Goal: Task Accomplishment & Management: Use online tool/utility

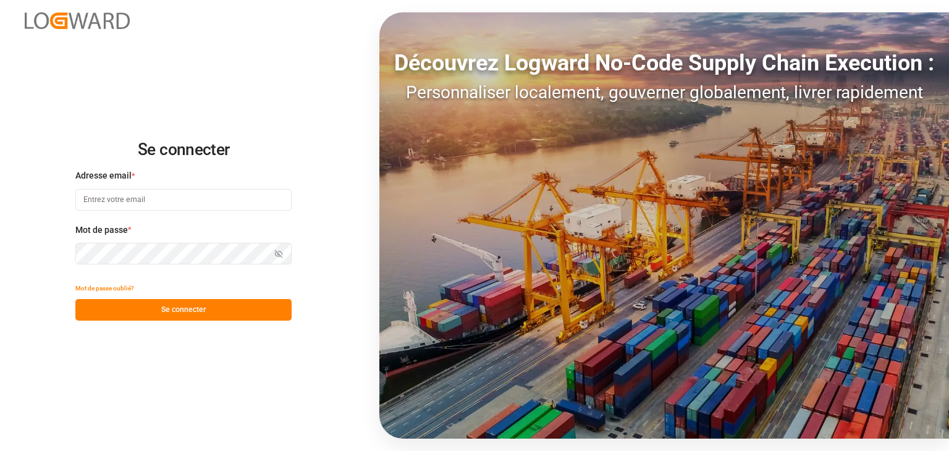
type input "[EMAIL_ADDRESS][DOMAIN_NAME]"
click at [208, 308] on button "Se connecter" at bounding box center [183, 310] width 216 height 22
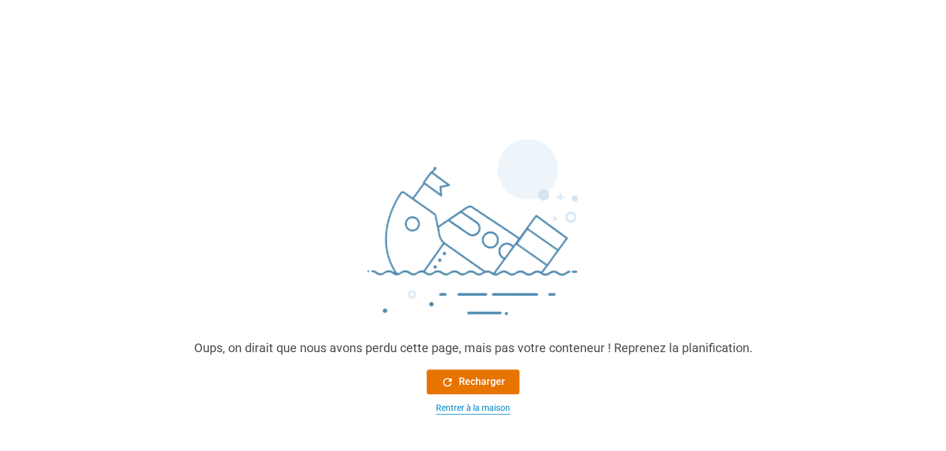
click at [457, 406] on font "Rentrer à la maison" at bounding box center [473, 408] width 74 height 10
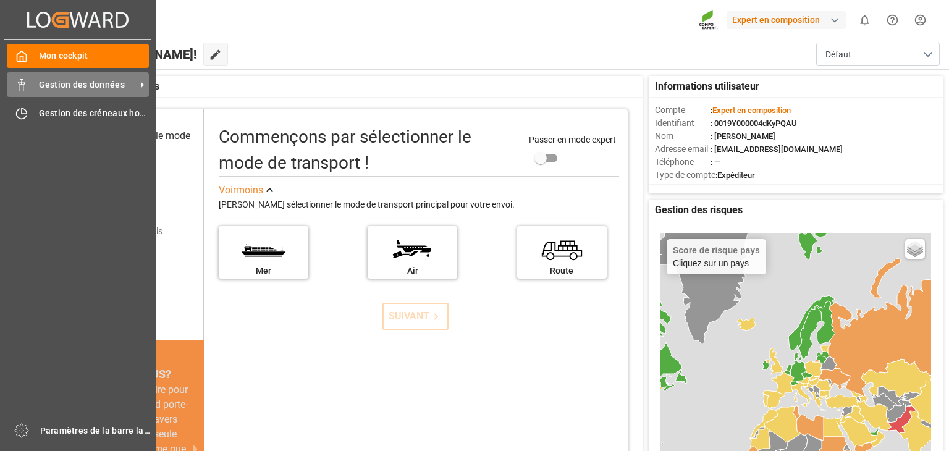
click at [78, 90] on font "Gestion des données" at bounding box center [82, 85] width 86 height 10
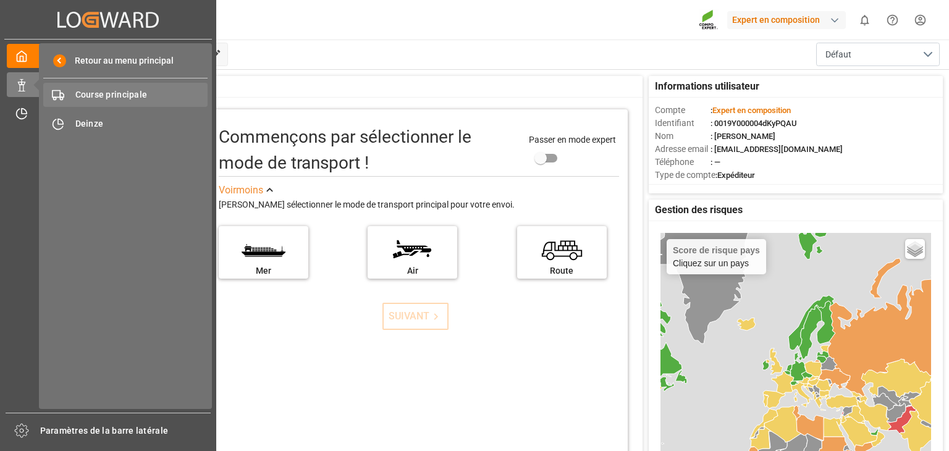
click at [110, 96] on font "Course principale" at bounding box center [111, 95] width 72 height 10
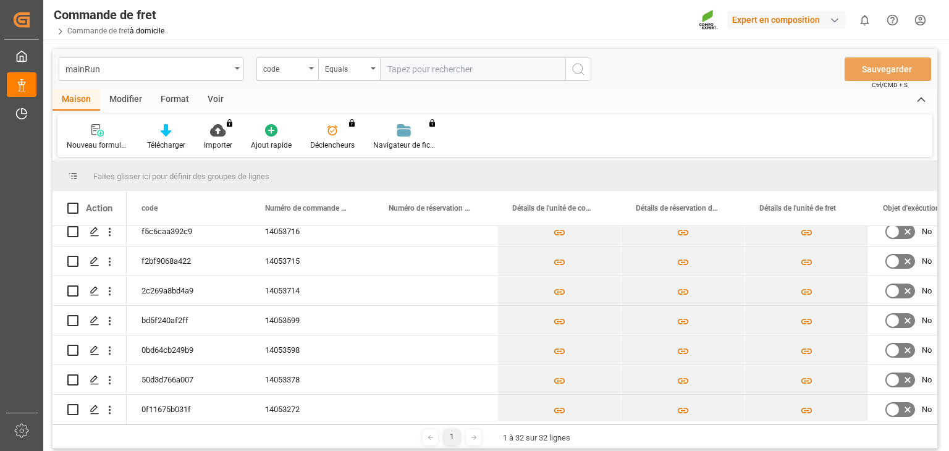
scroll to position [93, 0]
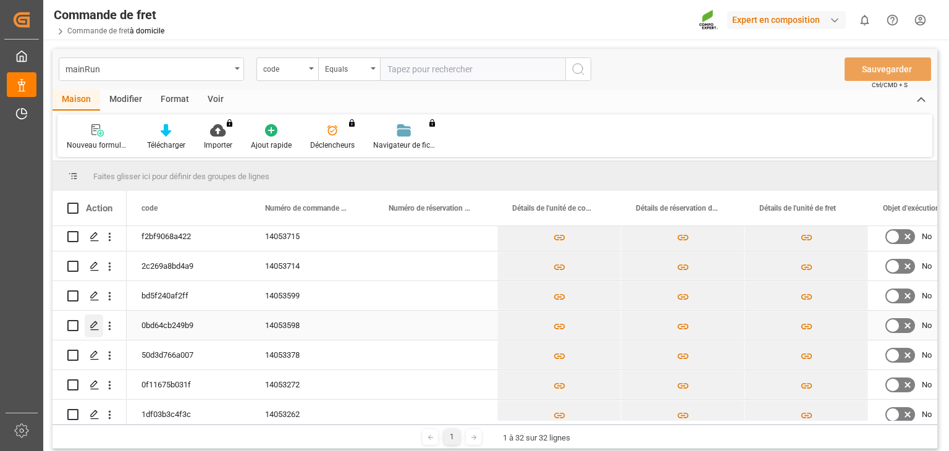
click at [94, 321] on icon "Appuyez sur ESPACE pour sélectionner cette ligne." at bounding box center [95, 326] width 10 height 10
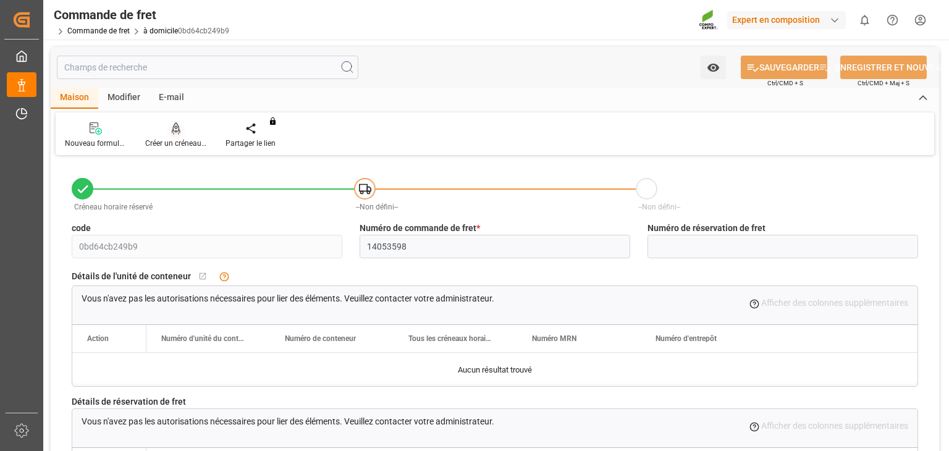
click at [176, 142] on font "Créer un créneau horaire" at bounding box center [186, 143] width 82 height 9
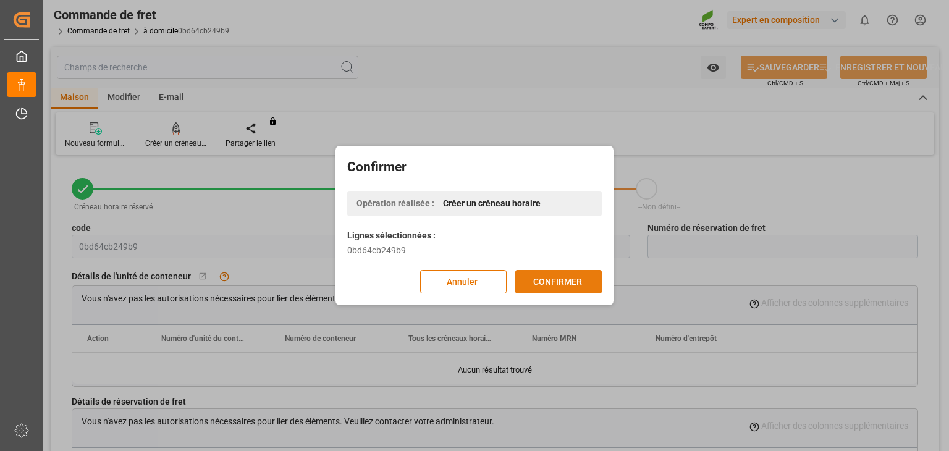
click at [540, 275] on font "CONFIRMER" at bounding box center [557, 282] width 49 height 14
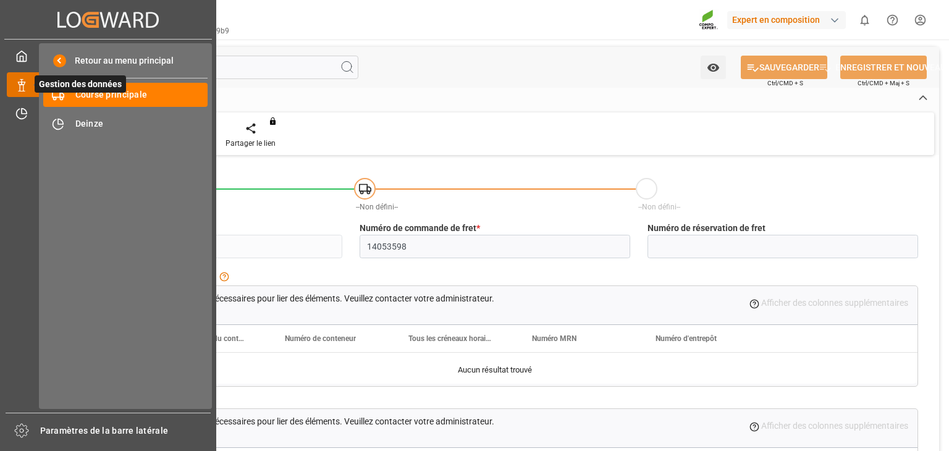
click at [20, 91] on line at bounding box center [22, 91] width 6 height 0
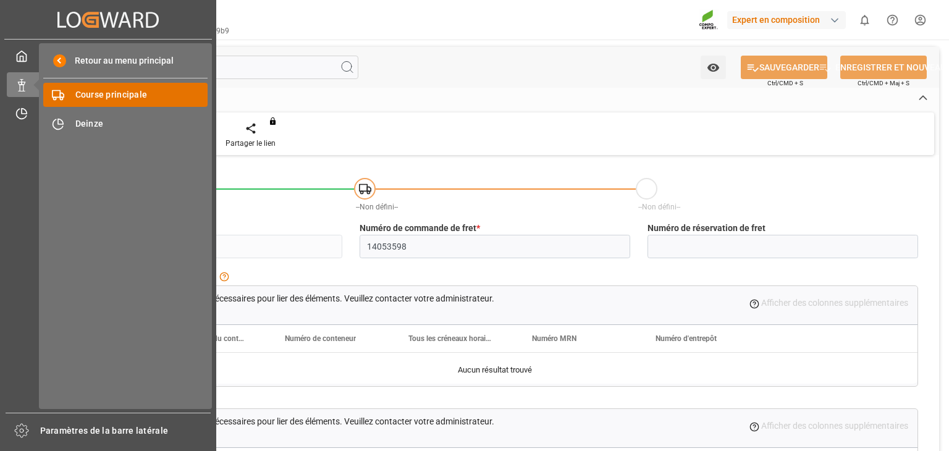
click at [94, 97] on font "Course principale" at bounding box center [111, 95] width 72 height 10
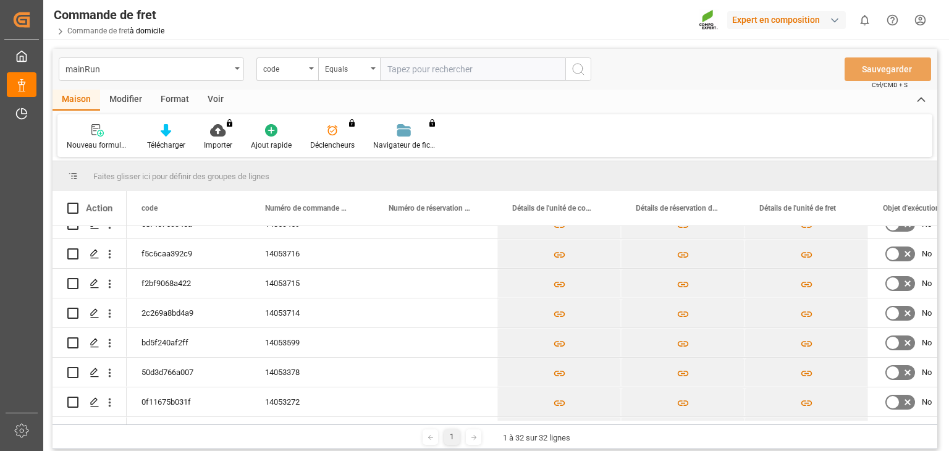
scroll to position [126, 0]
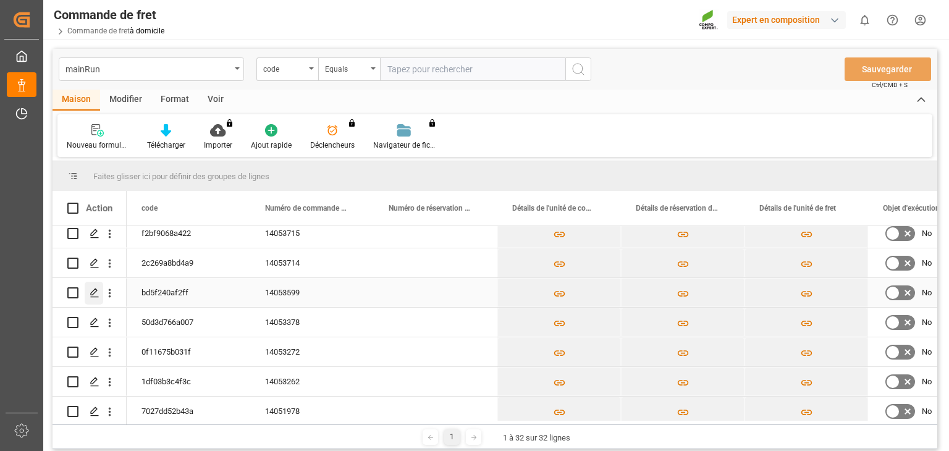
click at [96, 288] on icon "Appuyez sur ESPACE pour sélectionner cette ligne." at bounding box center [95, 293] width 10 height 10
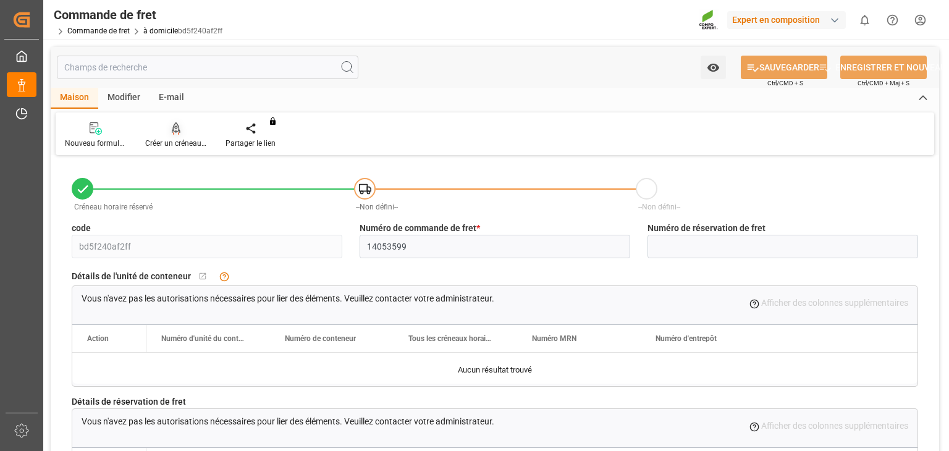
click at [169, 141] on font "Créer un créneau horaire" at bounding box center [186, 143] width 82 height 9
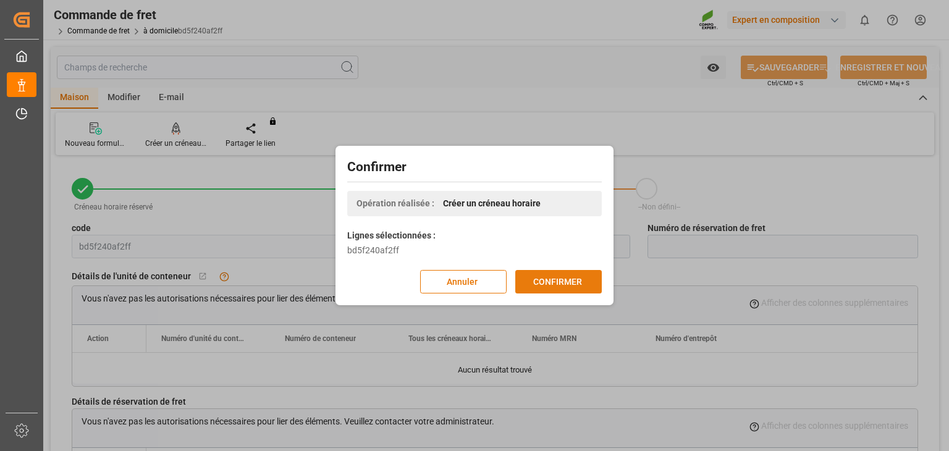
click at [576, 278] on font "CONFIRMER" at bounding box center [557, 282] width 49 height 10
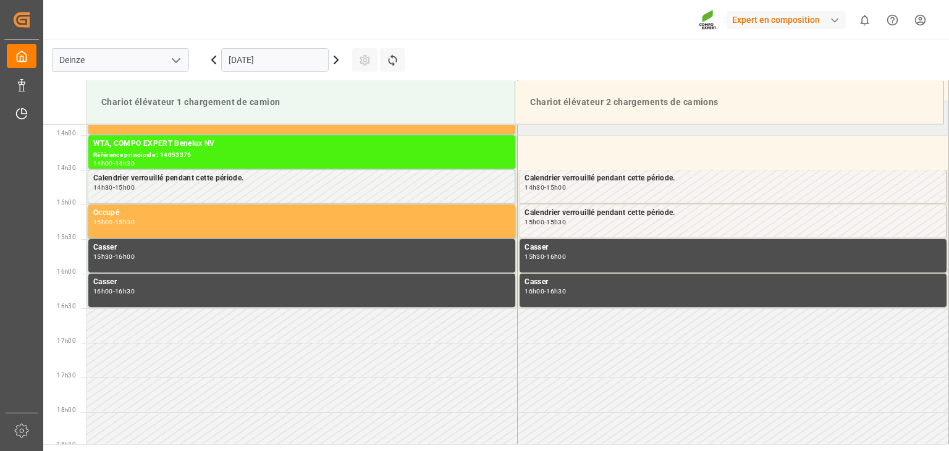
scroll to position [961, 0]
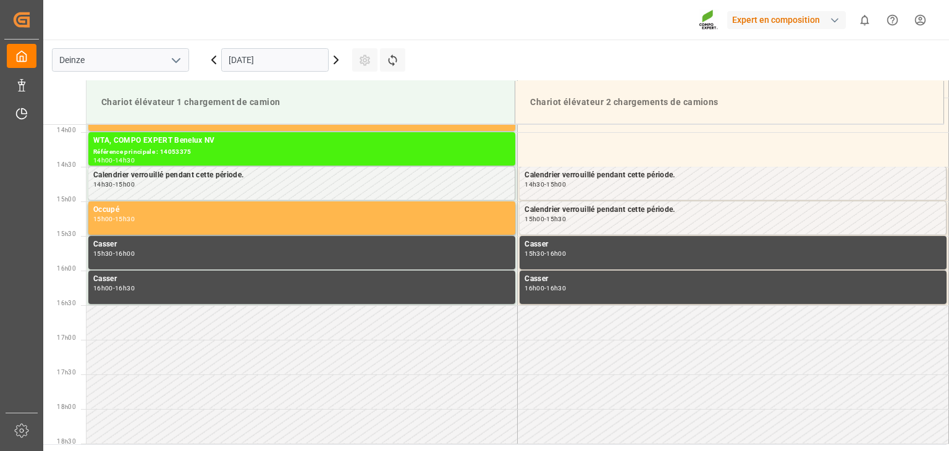
click at [334, 58] on icon at bounding box center [336, 60] width 15 height 15
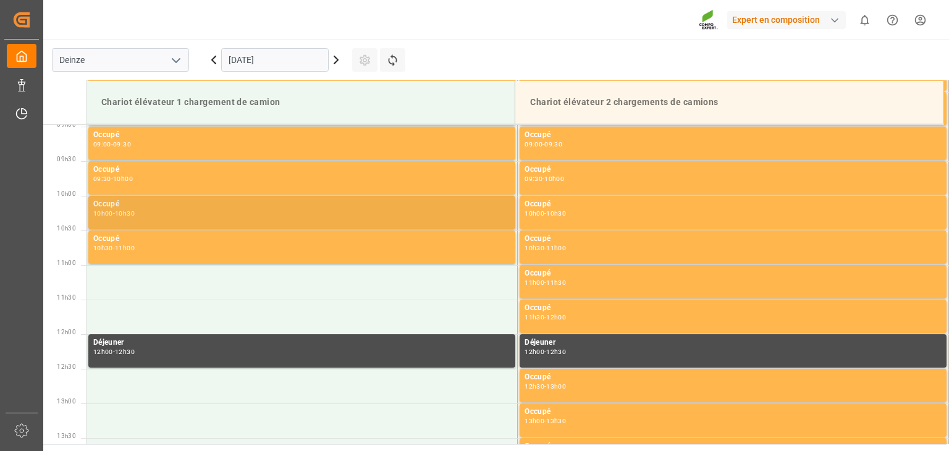
scroll to position [643, 0]
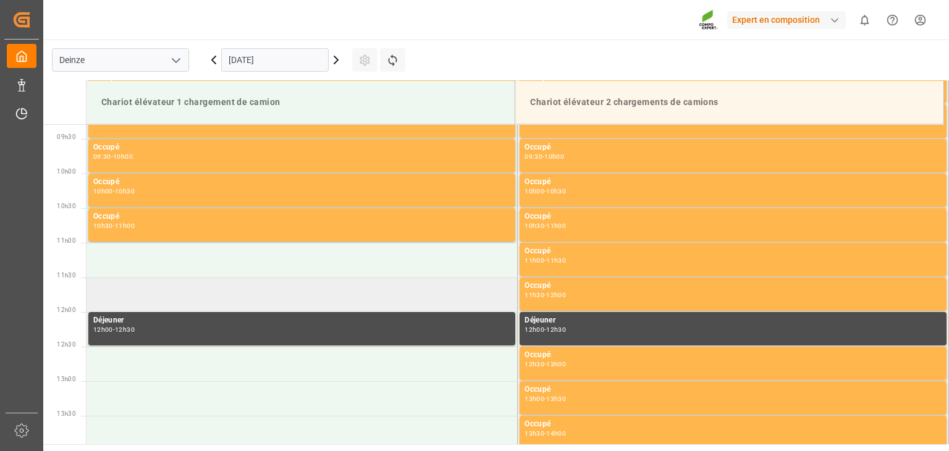
click at [245, 305] on td at bounding box center [302, 295] width 431 height 35
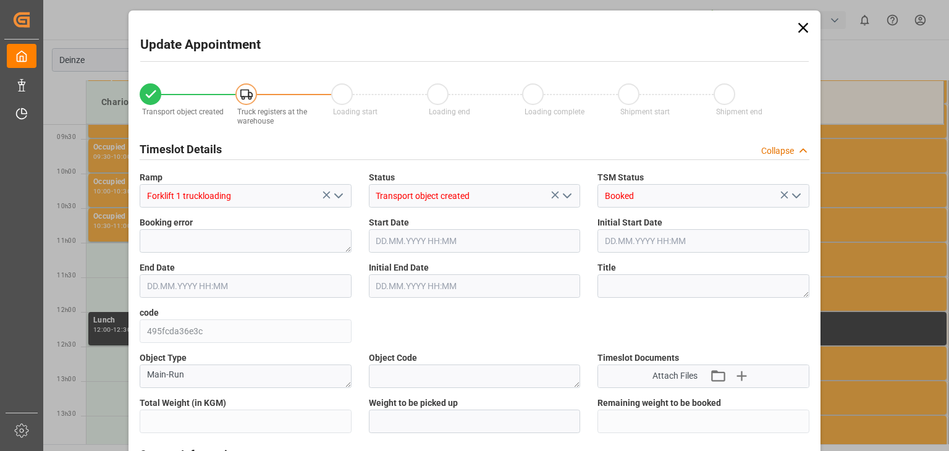
type input "24572.8"
type input "0"
type input "24"
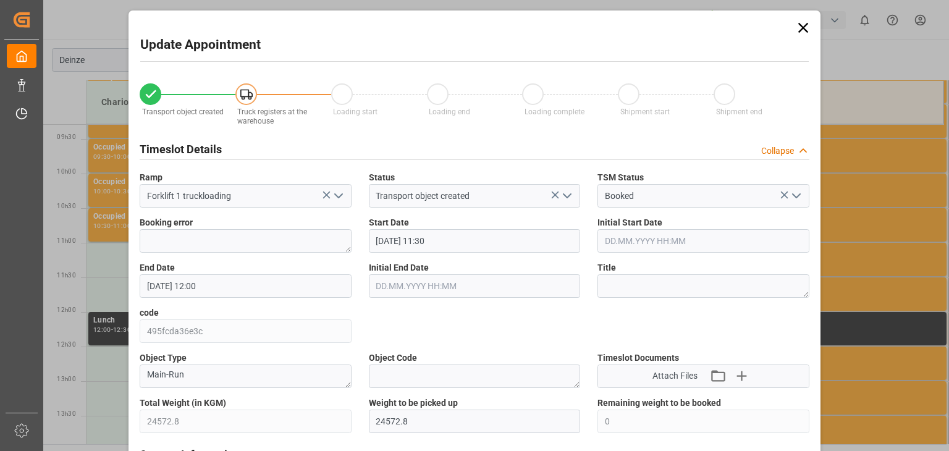
type input "15.10.2025 11:30"
type input "15.10.2025 12:00"
type input "09.10.2025 10:00"
type input "14.10.2025 13:24"
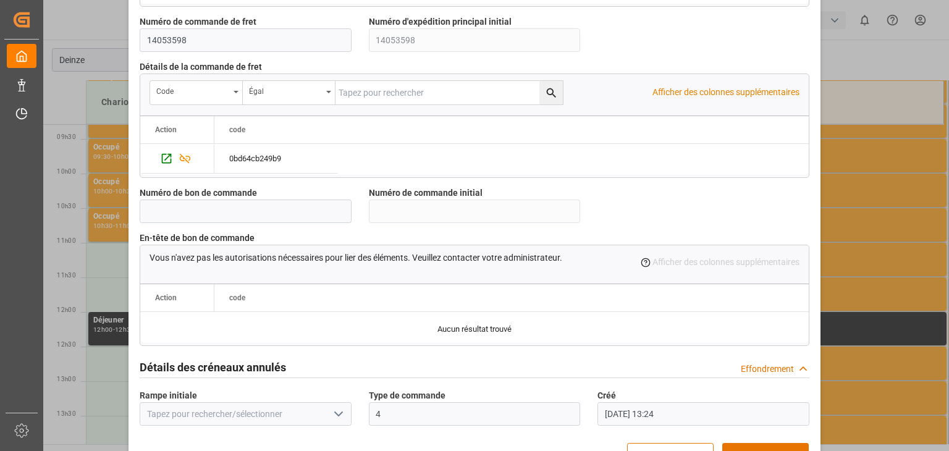
scroll to position [1176, 0]
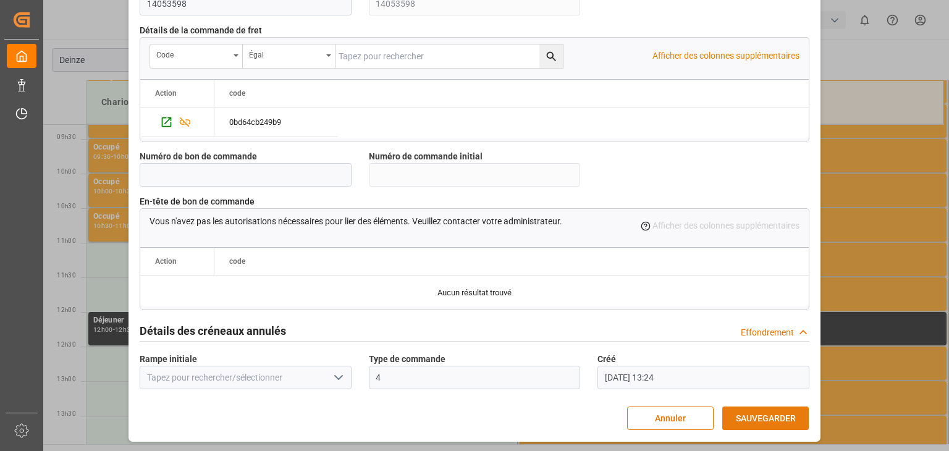
click at [773, 416] on font "SAUVEGARDER" at bounding box center [766, 419] width 60 height 10
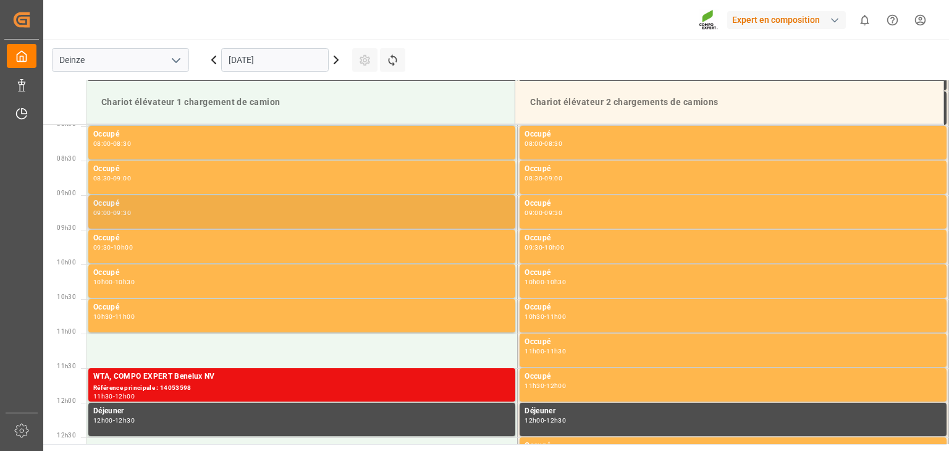
scroll to position [622, 0]
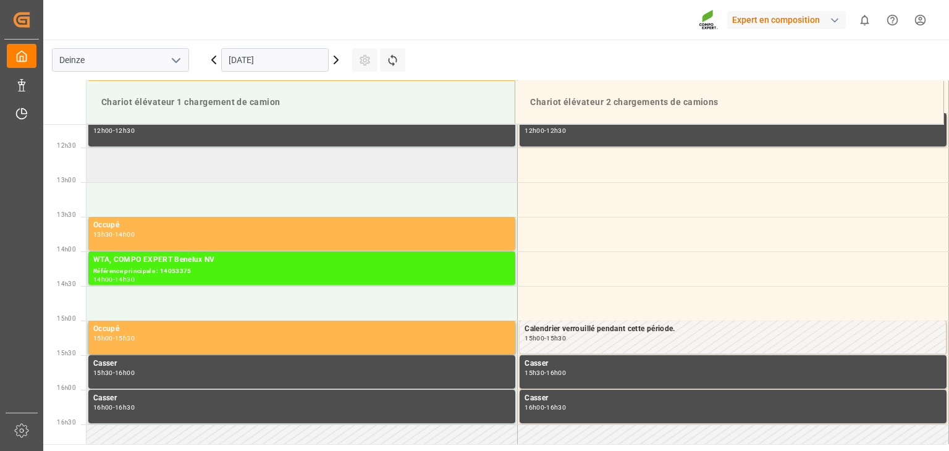
scroll to position [838, 0]
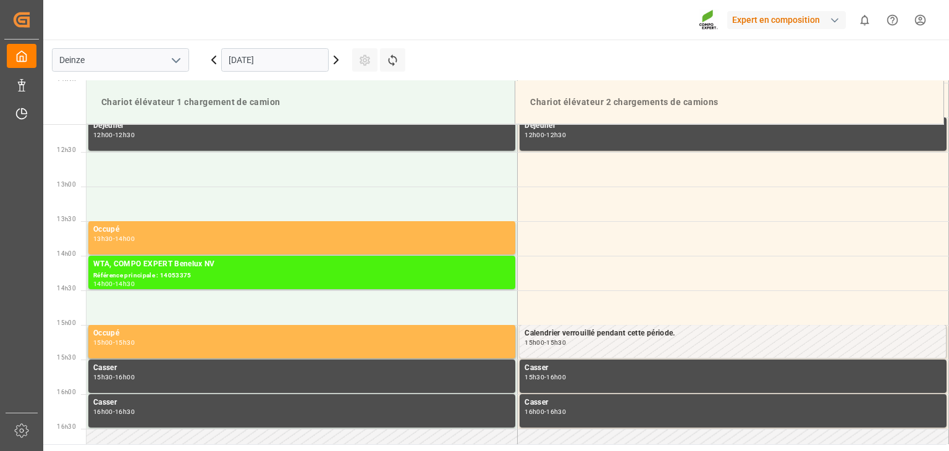
click at [335, 57] on icon at bounding box center [336, 59] width 4 height 7
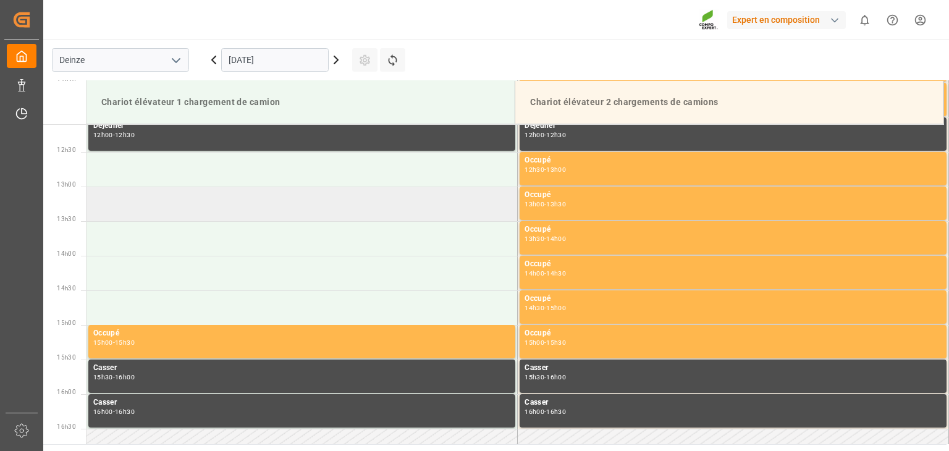
click at [195, 208] on td at bounding box center [302, 204] width 431 height 35
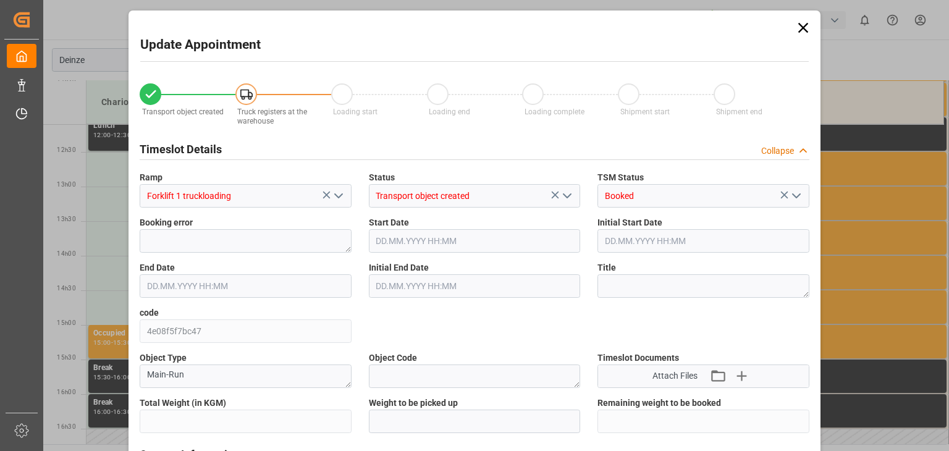
type input "24249.2"
type input "0"
type input "24"
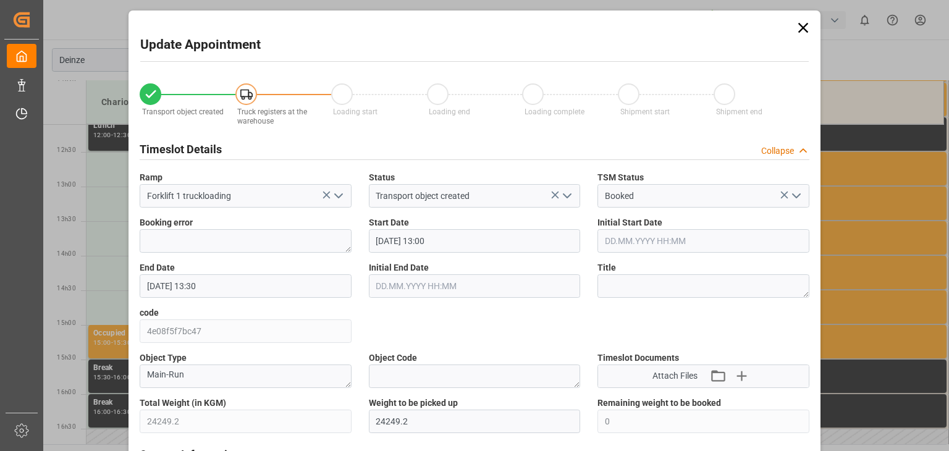
type input "15.10.2025 13:00"
type input "15.10.2025 13:30"
type input "09.10.2025 10:02"
type input "14.10.2025 13:30"
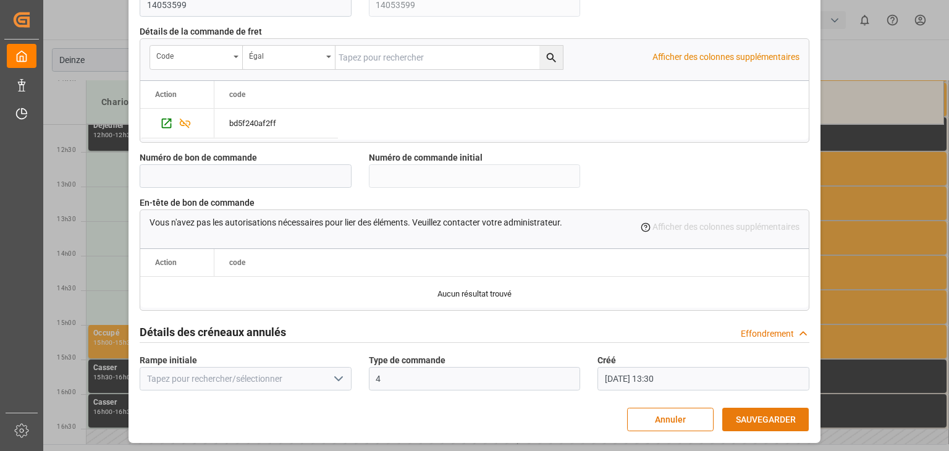
scroll to position [1176, 0]
click at [753, 421] on font "SAUVEGARDER" at bounding box center [766, 419] width 60 height 10
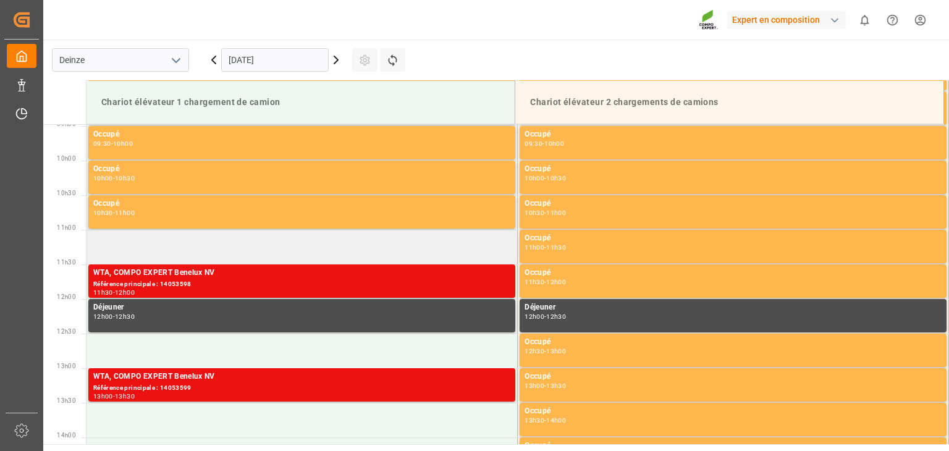
scroll to position [637, 0]
